Goal: Transaction & Acquisition: Book appointment/travel/reservation

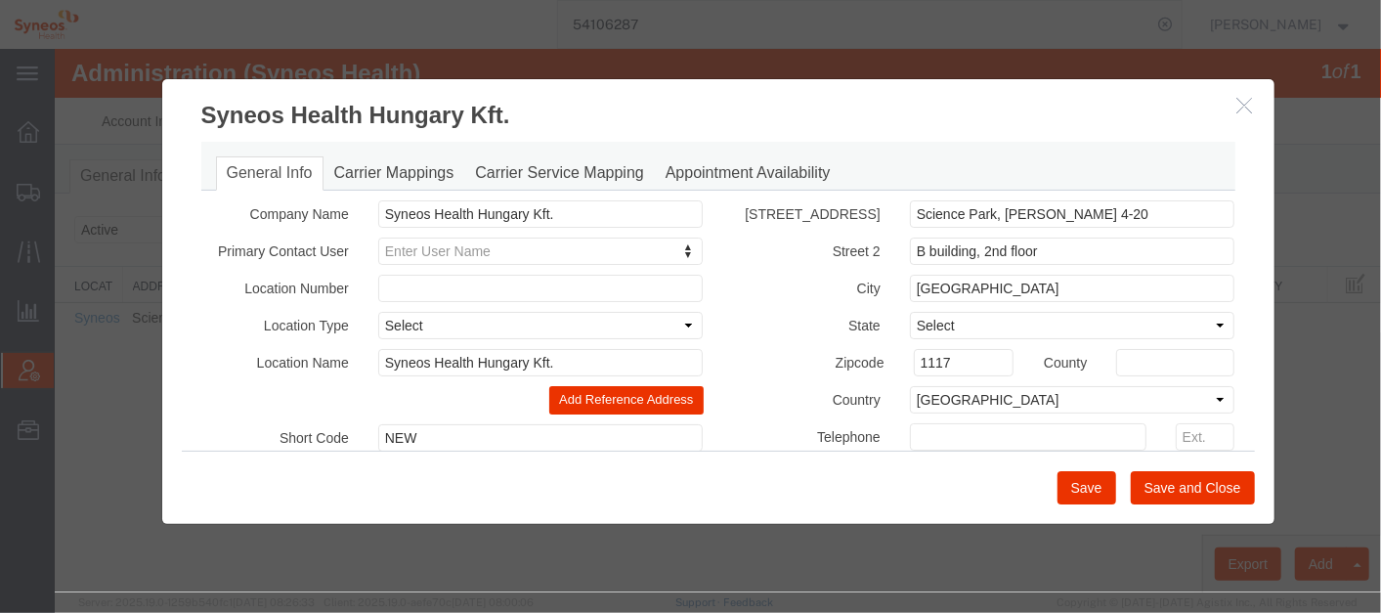
click at [1250, 108] on icon "button" at bounding box center [1245, 104] width 16 height 17
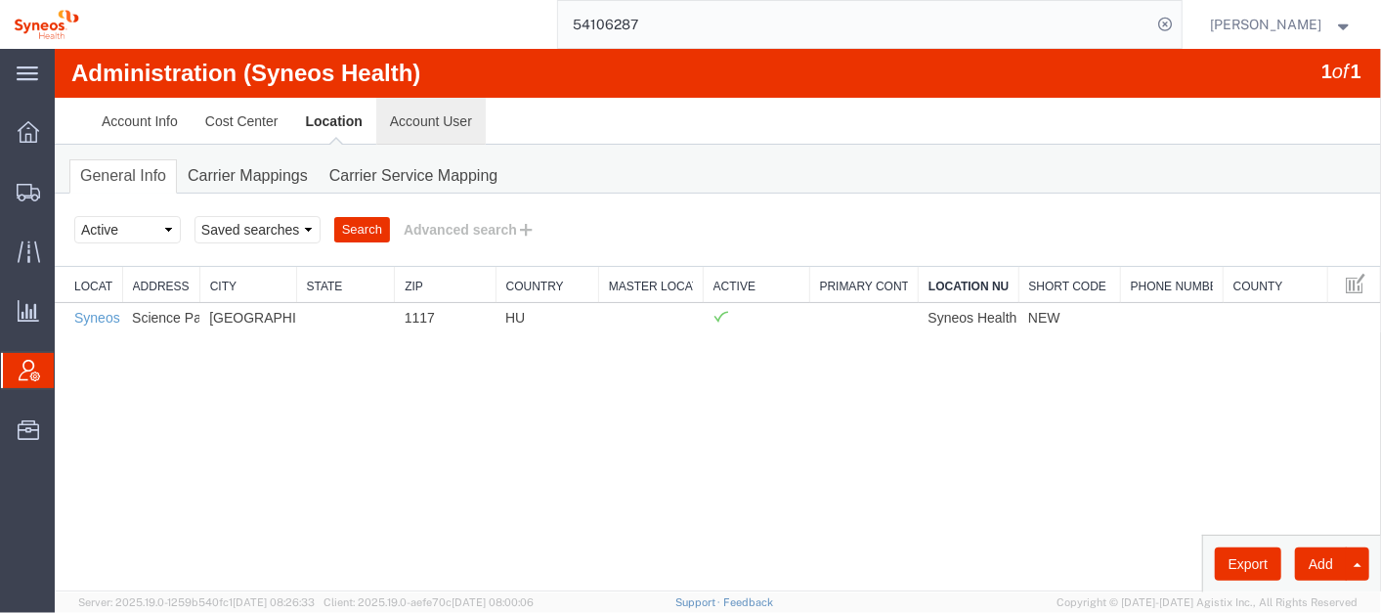
click at [446, 106] on link "Account User" at bounding box center [429, 120] width 109 height 47
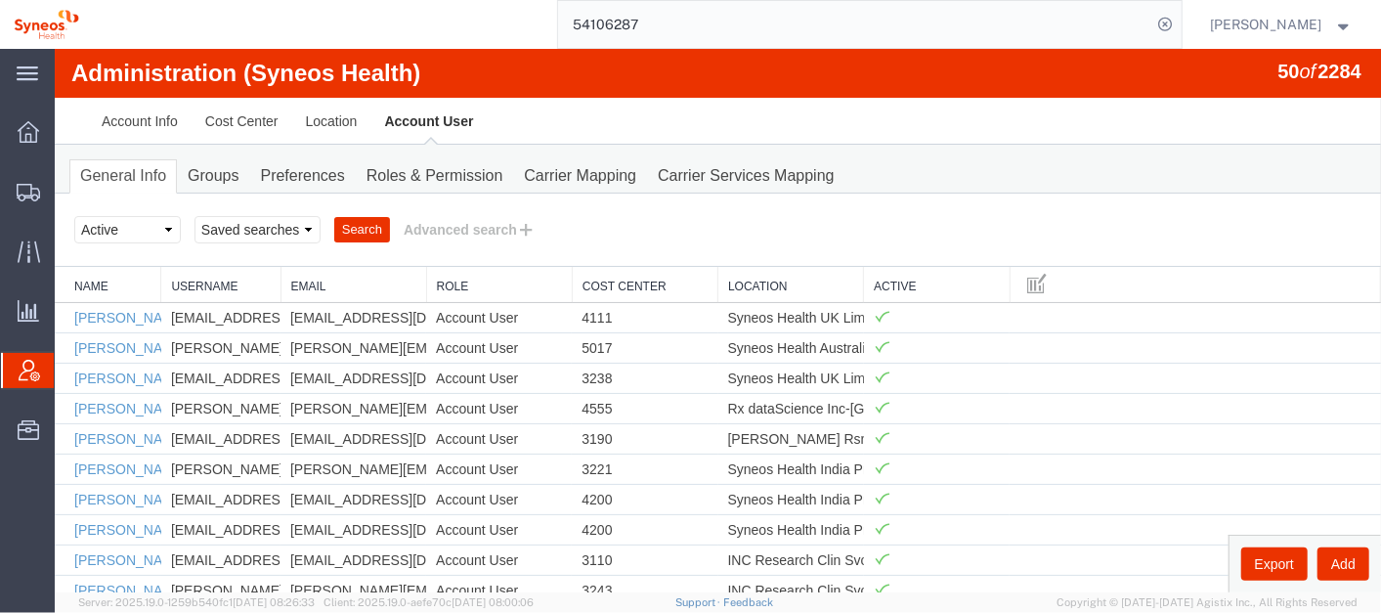
click at [745, 278] on link "Location" at bounding box center [789, 286] width 125 height 17
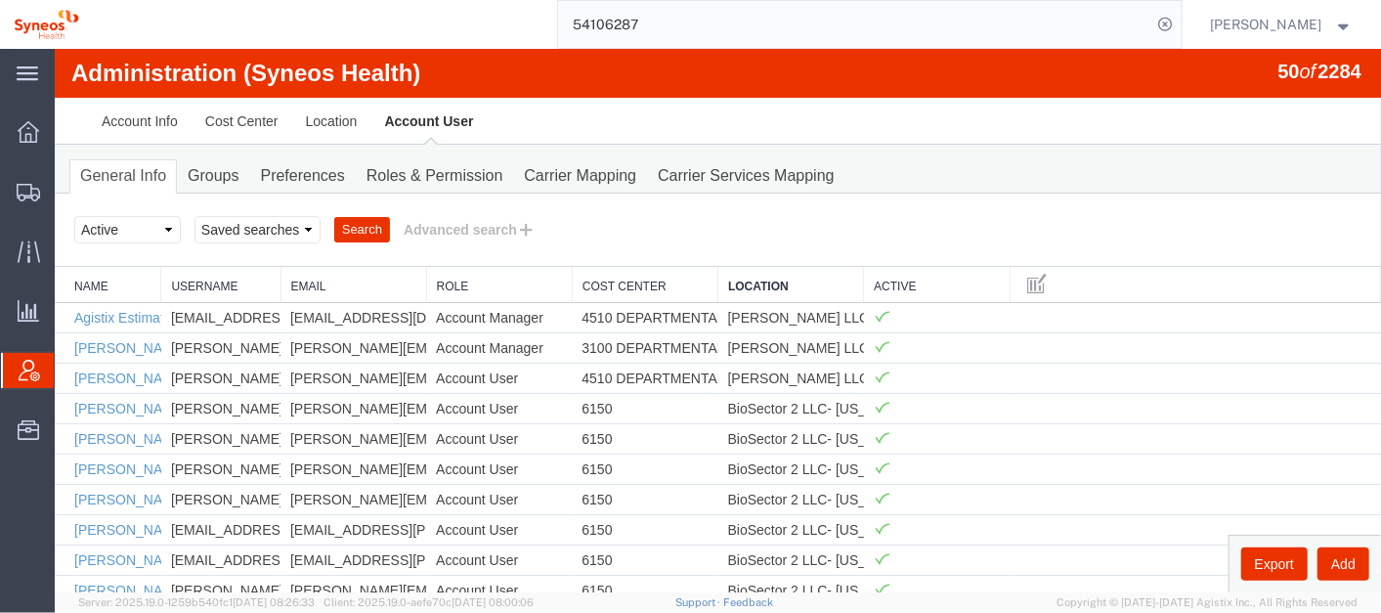
click at [745, 278] on link "Location" at bounding box center [789, 286] width 125 height 17
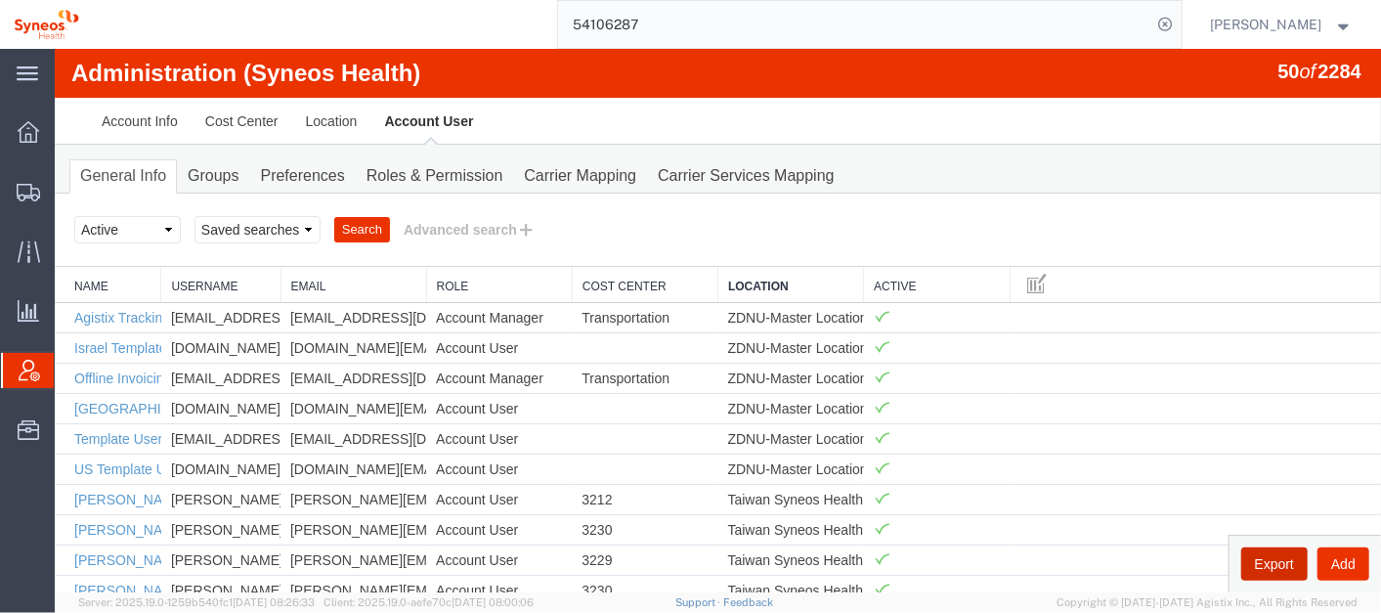
click at [1266, 566] on button "Export" at bounding box center [1274, 563] width 66 height 33
click at [1121, 117] on ul "Account Info Cost Center Location Account User" at bounding box center [717, 120] width 1260 height 46
click at [740, 37] on input "54106287" at bounding box center [855, 24] width 594 height 47
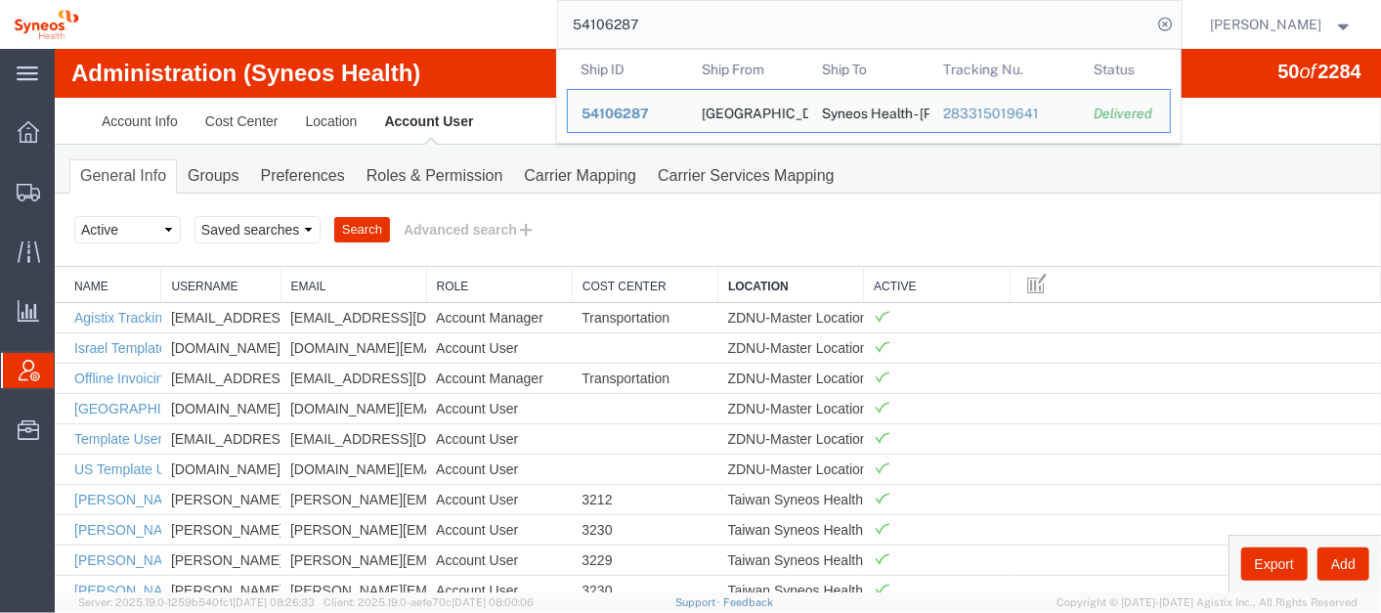
click at [740, 37] on input "54106287" at bounding box center [855, 24] width 594 height 47
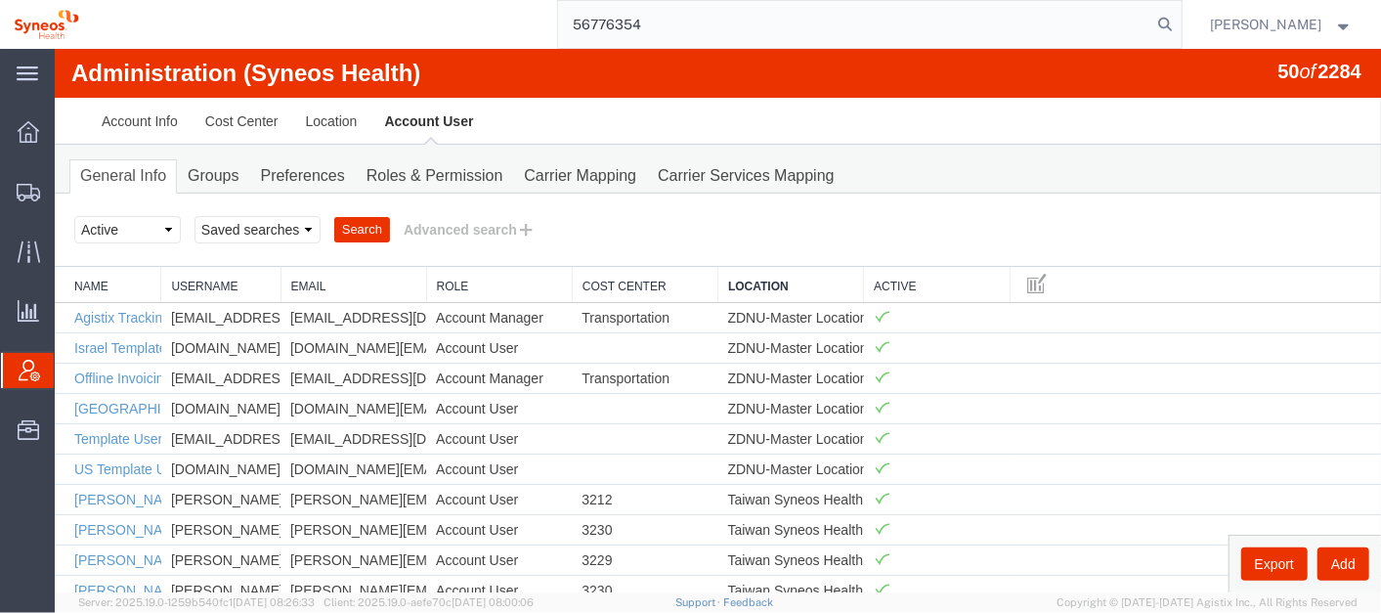
type input "56776354"
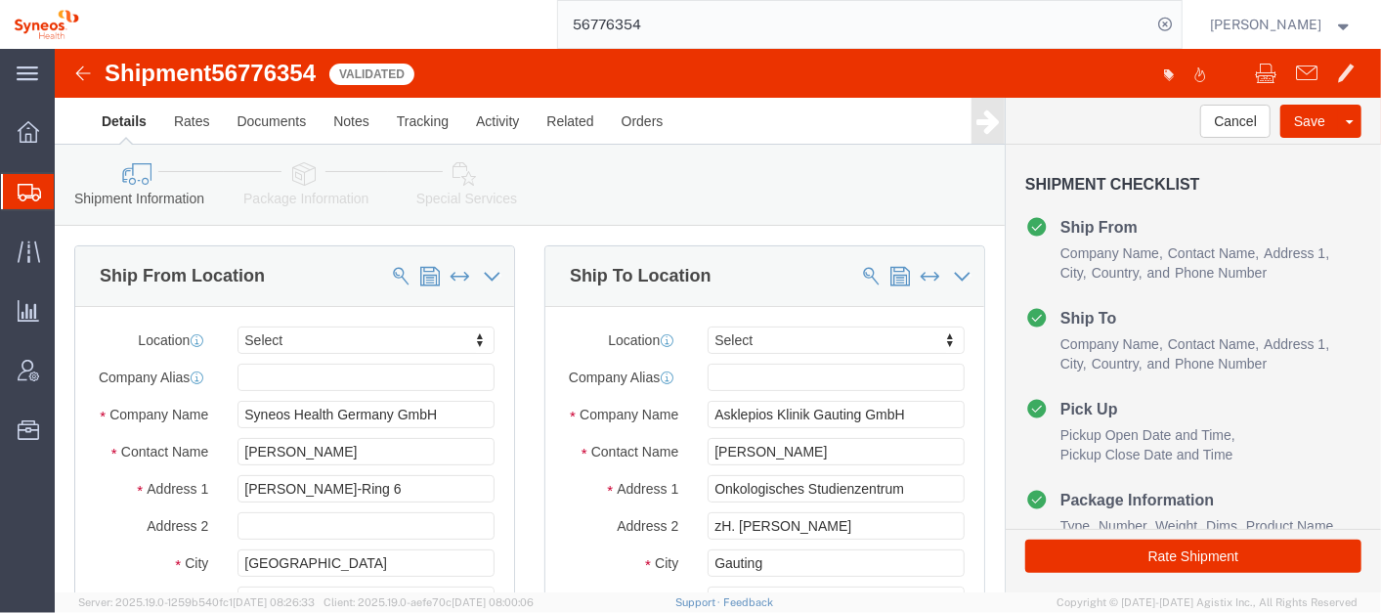
select select
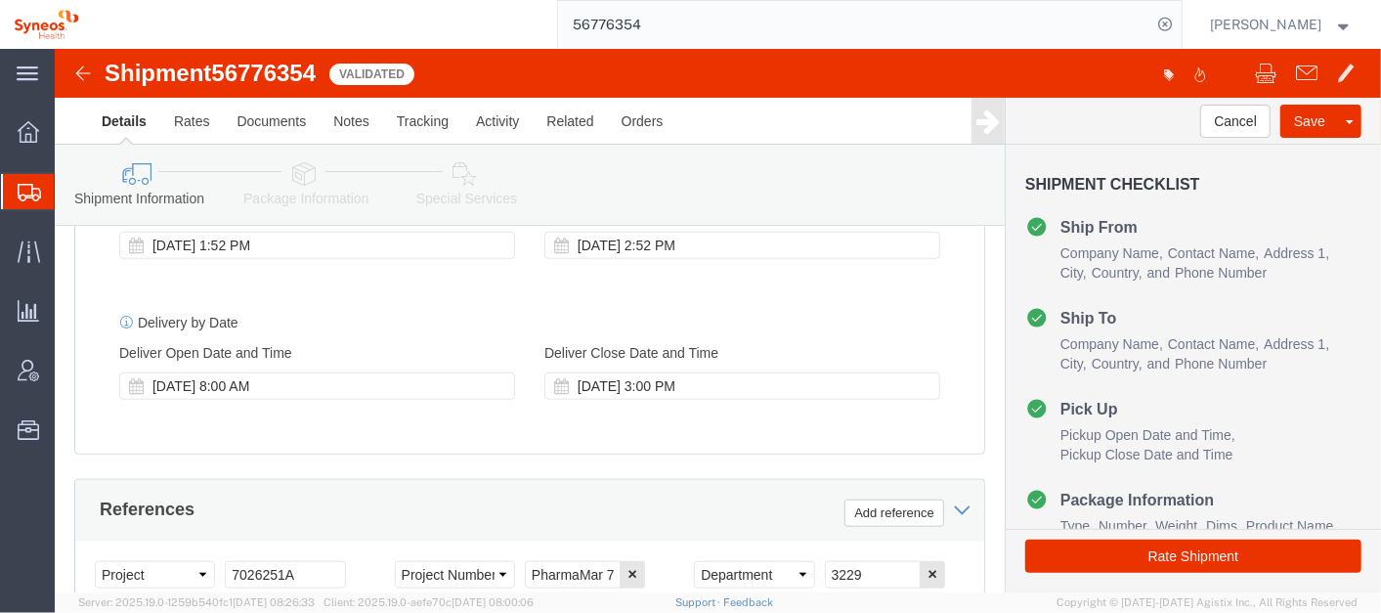
scroll to position [840, 0]
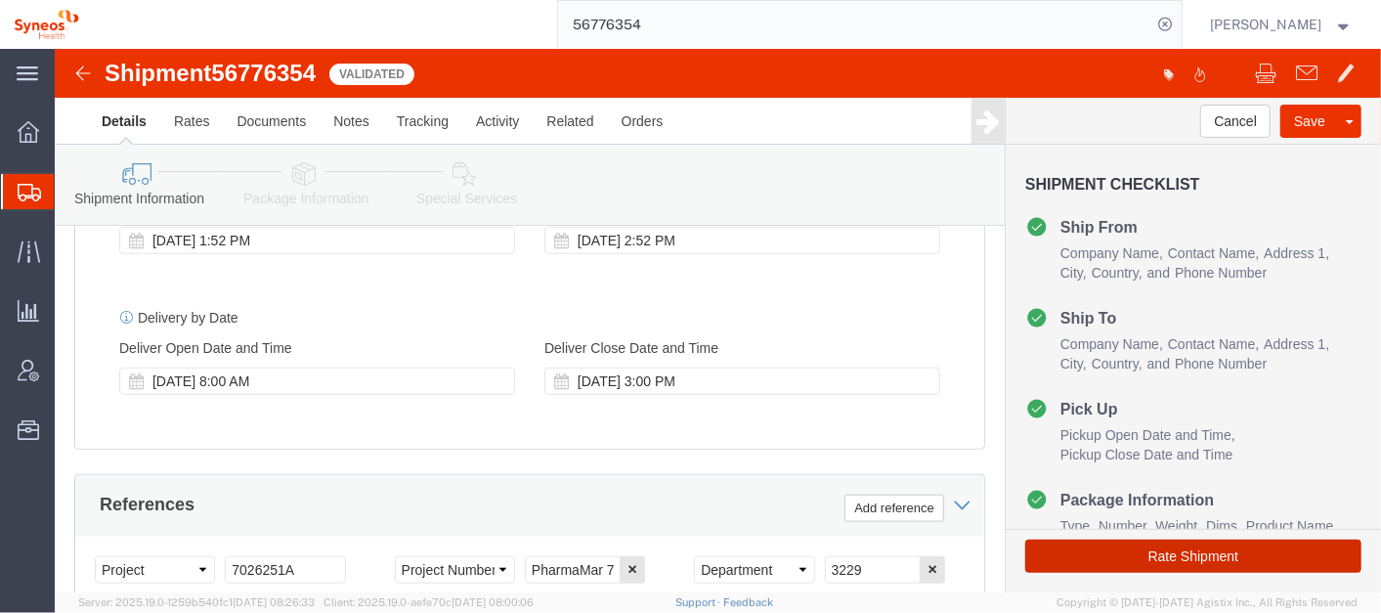
click button "Rate Shipment"
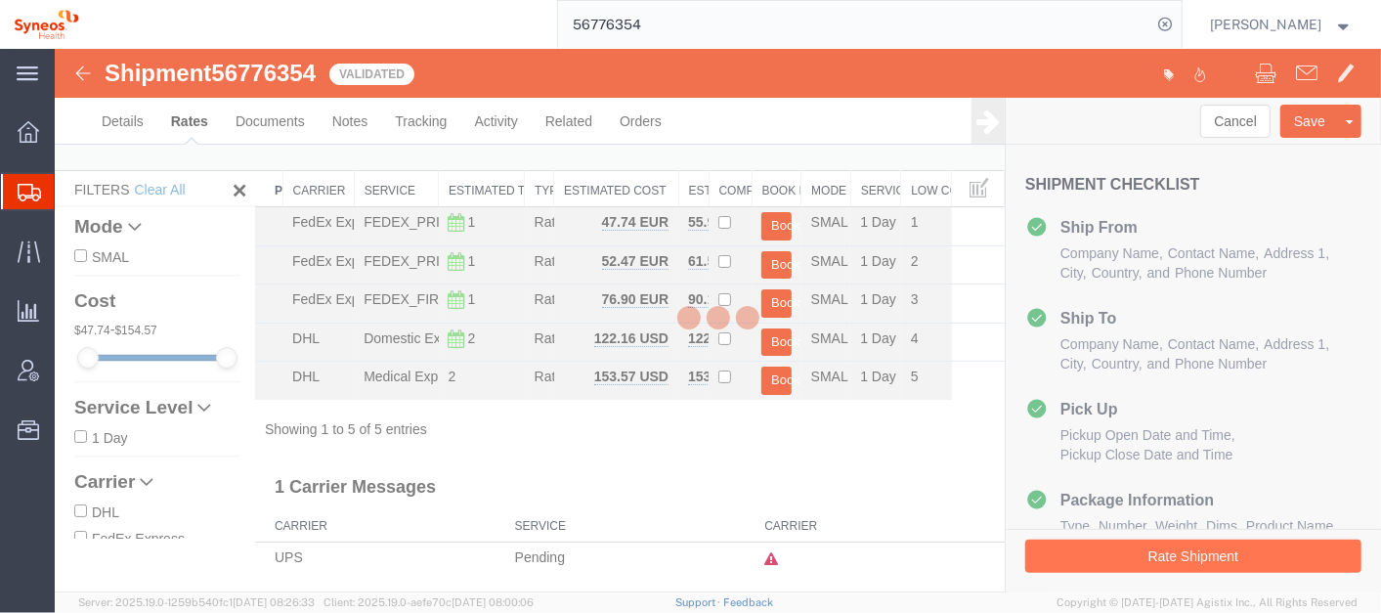
scroll to position [12, 0]
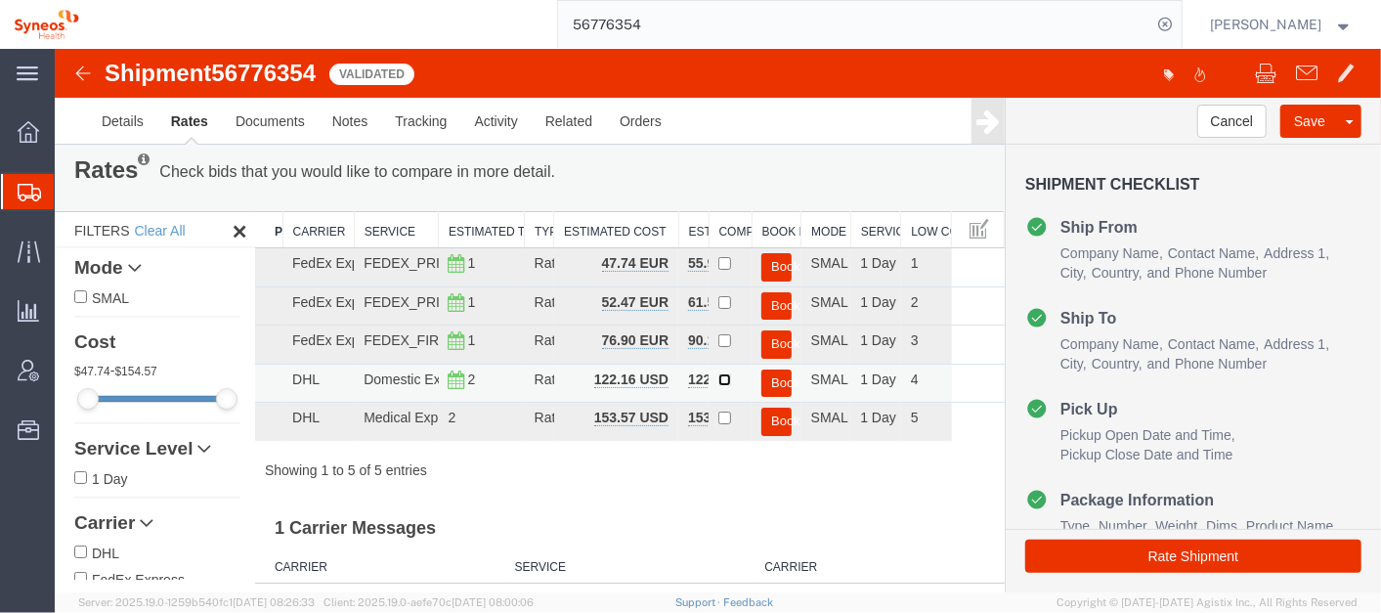
click at [718, 378] on input "checkbox" at bounding box center [724, 378] width 13 height 13
checkbox input "true"
click at [763, 375] on button "Book" at bounding box center [776, 383] width 30 height 28
click at [768, 377] on button "Book" at bounding box center [776, 383] width 30 height 28
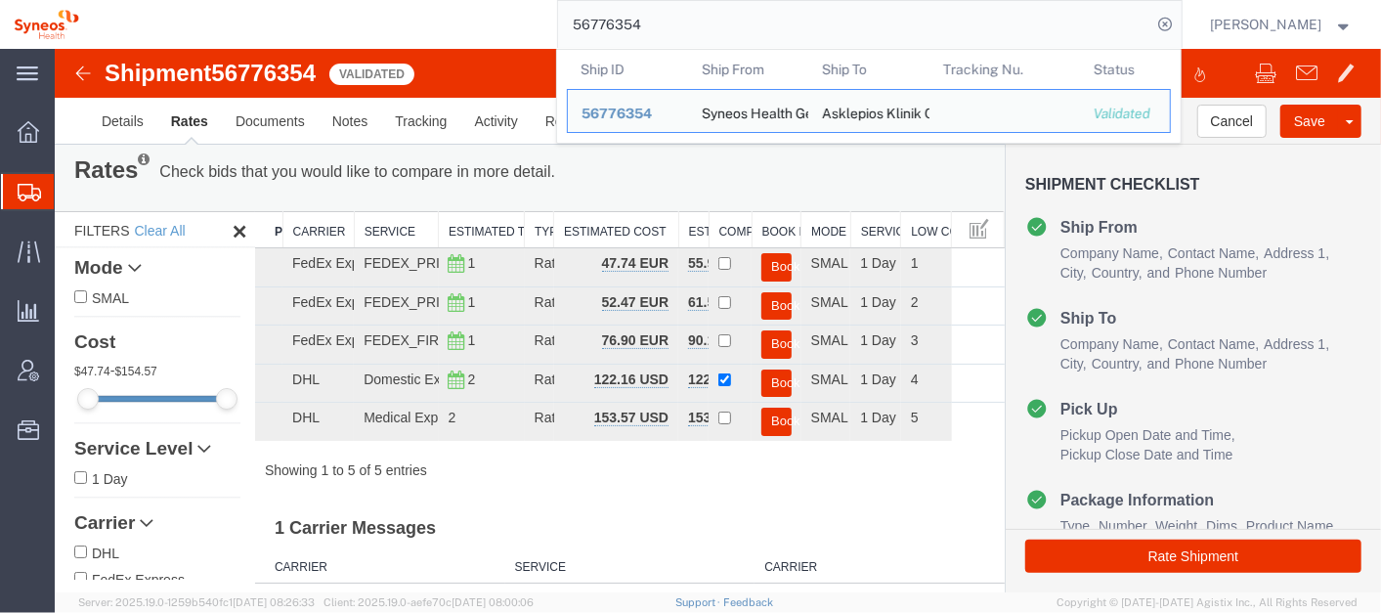
click at [732, 22] on input "56776354" at bounding box center [855, 24] width 594 height 47
